Goal: Go to known website: Access a specific website the user already knows

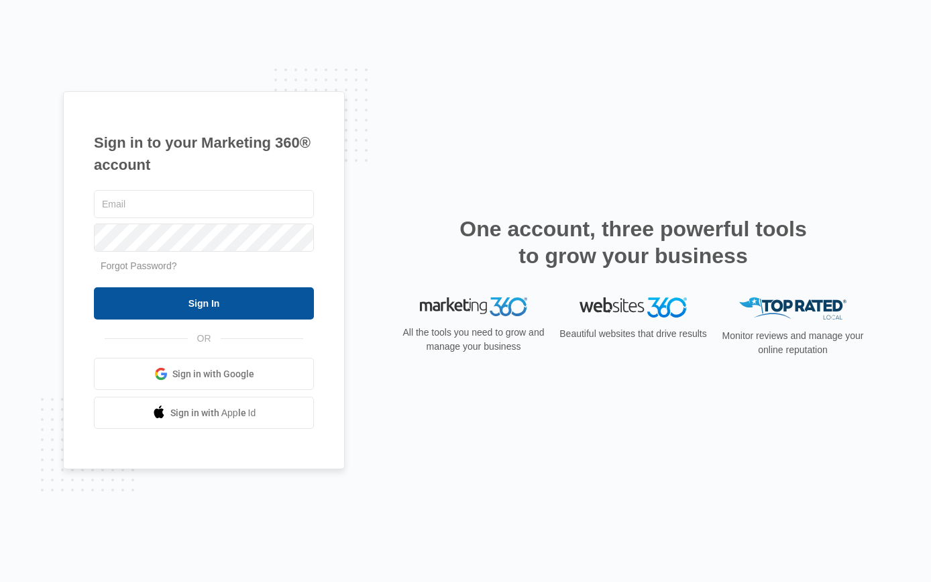
type input "[EMAIL_ADDRESS][DOMAIN_NAME]"
click at [202, 304] on input "Sign In" at bounding box center [204, 303] width 220 height 32
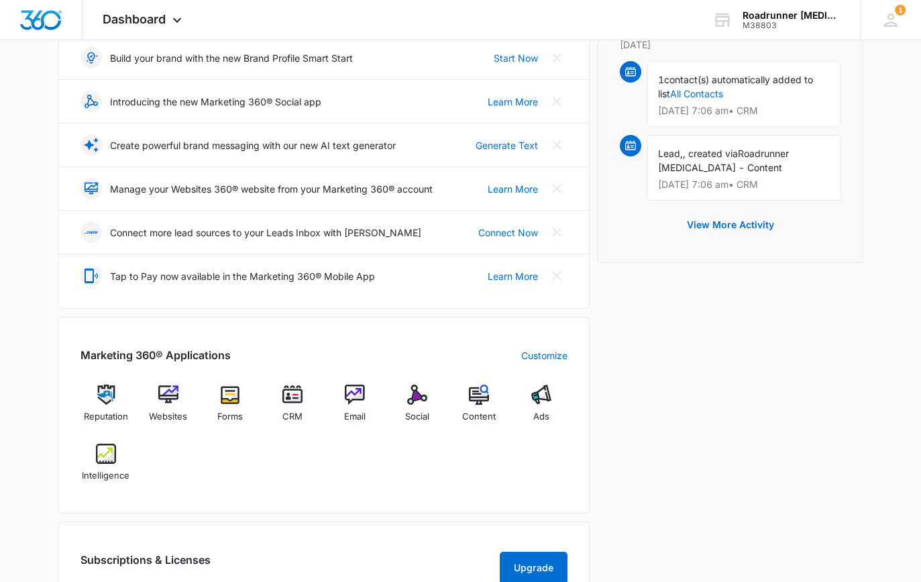
scroll to position [268, 0]
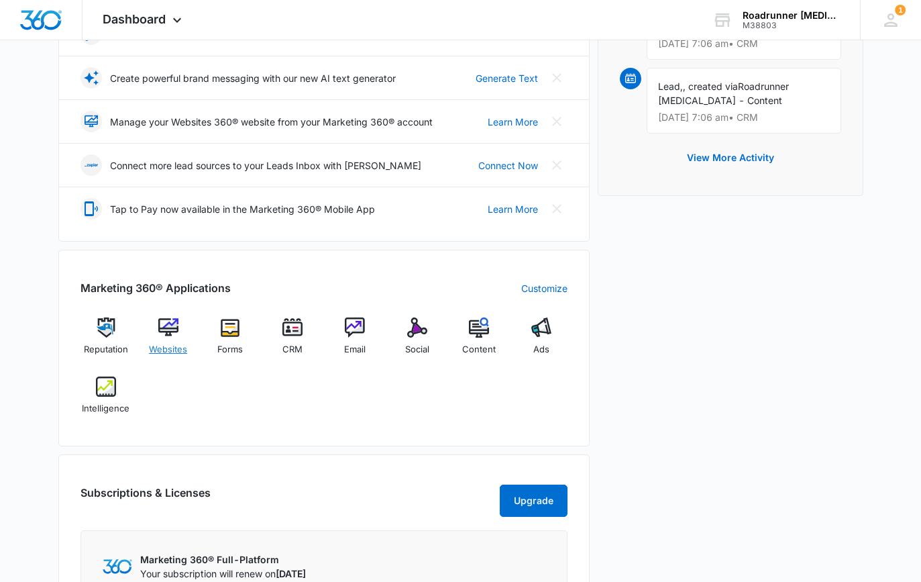
click at [166, 331] on img at bounding box center [168, 327] width 20 height 20
